Goal: Information Seeking & Learning: Learn about a topic

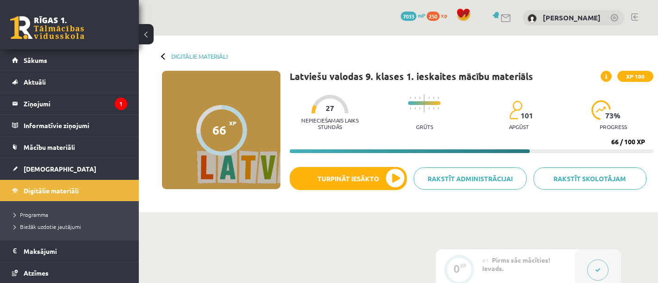
scroll to position [777, 0]
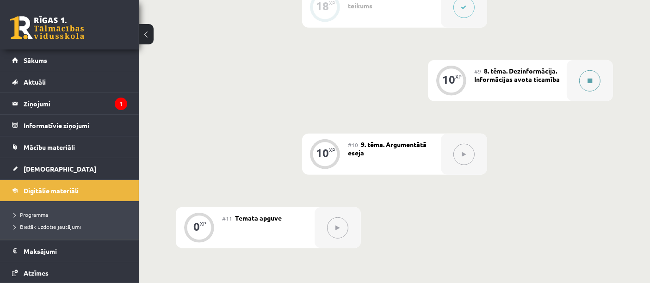
click at [582, 80] on button at bounding box center [589, 80] width 21 height 21
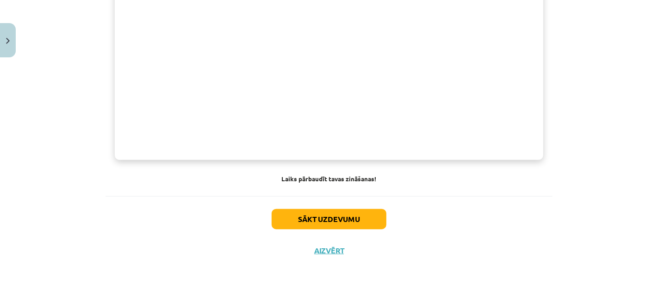
scroll to position [756, 0]
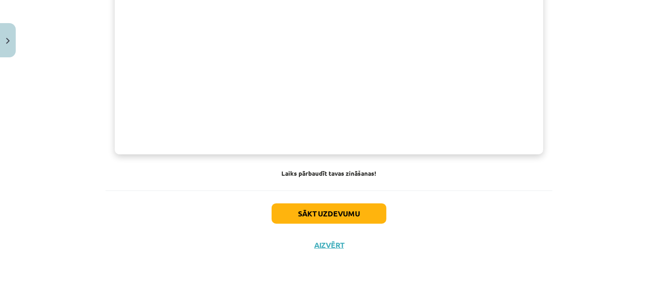
click at [352, 216] on button "Sākt uzdevumu" at bounding box center [328, 214] width 115 height 20
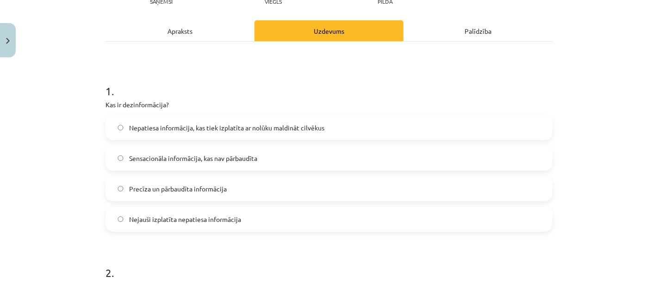
scroll to position [131, 0]
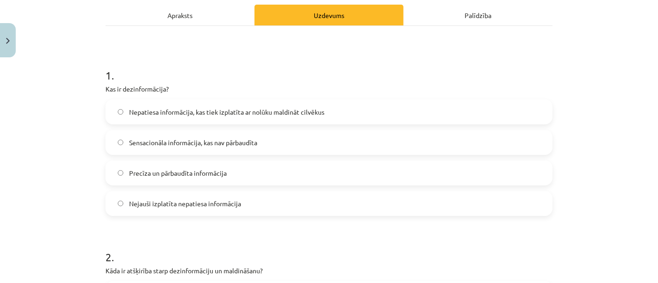
click at [279, 114] on span "Nepatiesa informācija, kas tiek izplatīta ar nolūku maldināt cilvēkus" at bounding box center [226, 112] width 195 height 10
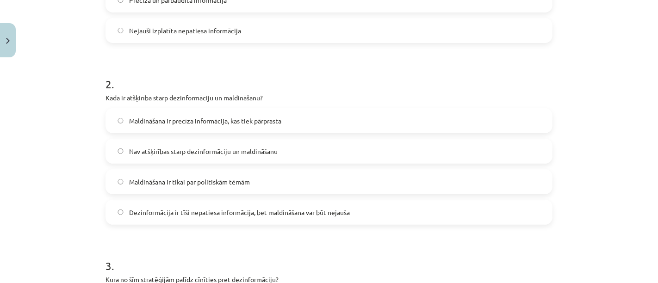
scroll to position [306, 0]
click at [258, 212] on span "Dezinformācija ir tīši nepatiesa informācija, bet maldināšana var būt nejauša" at bounding box center [239, 211] width 221 height 10
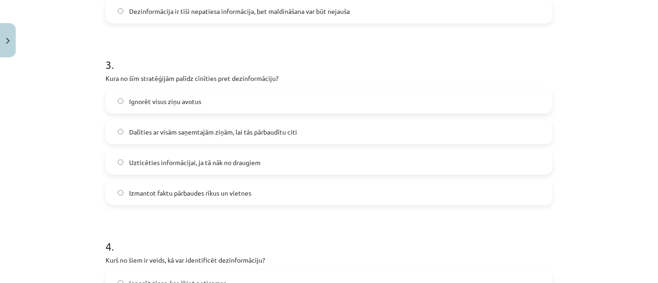
scroll to position [514, 0]
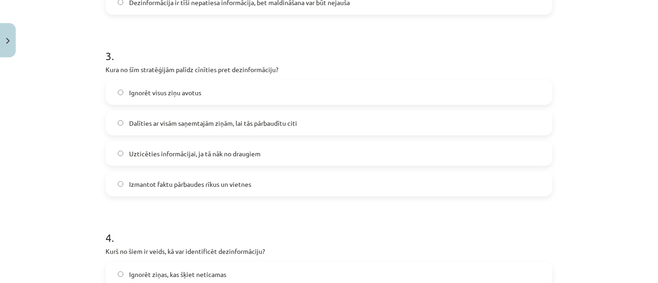
click at [194, 189] on label "Izmantot faktu pārbaudes rīkus un vietnes" at bounding box center [328, 184] width 445 height 23
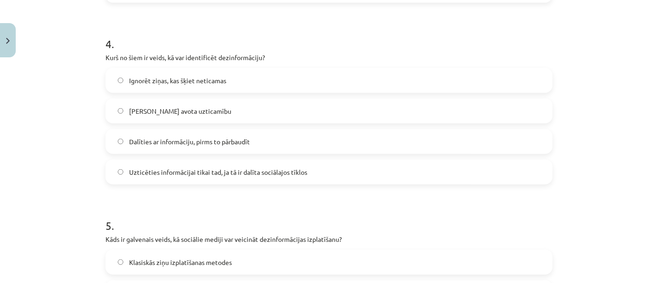
scroll to position [750, 0]
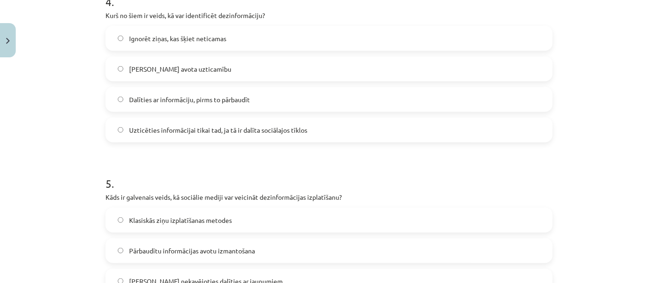
click at [183, 73] on span "[PERSON_NAME] avota uzticamību" at bounding box center [180, 69] width 102 height 10
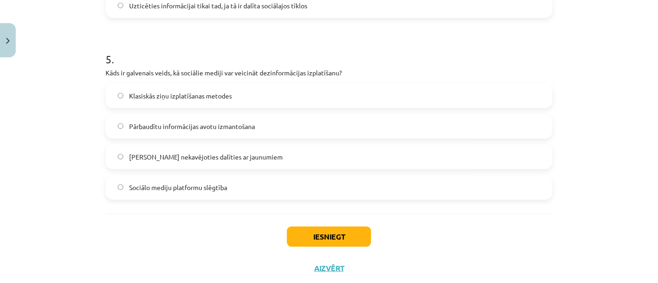
scroll to position [867, 0]
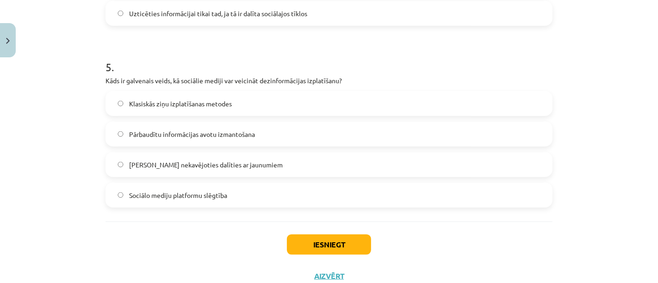
click at [179, 102] on span "Klasiskās ziņu izplatīšanas metodes" at bounding box center [180, 104] width 103 height 10
click at [291, 246] on button "Iesniegt" at bounding box center [329, 244] width 84 height 20
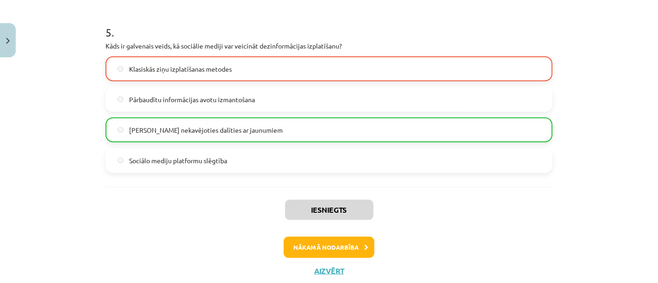
scroll to position [901, 0]
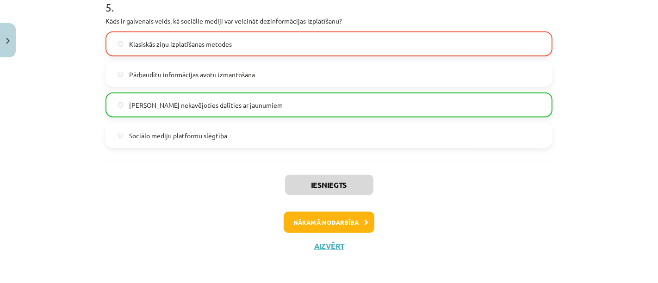
click at [353, 216] on button "Nākamā nodarbība" at bounding box center [329, 222] width 91 height 21
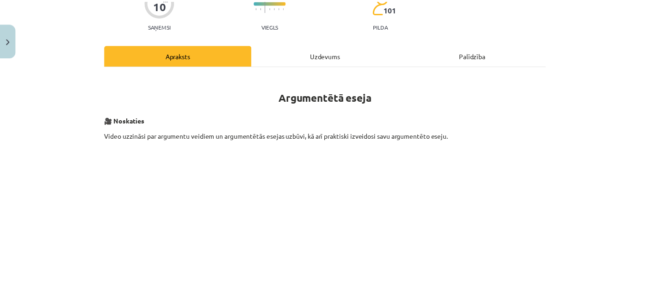
scroll to position [0, 0]
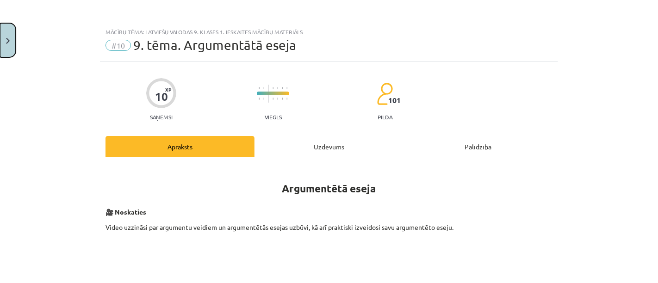
click at [12, 44] on button "Close" at bounding box center [8, 40] width 16 height 34
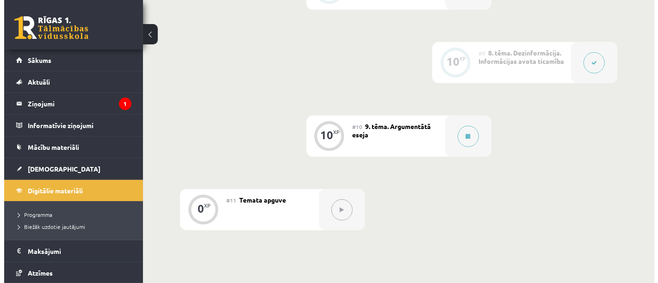
scroll to position [788, 0]
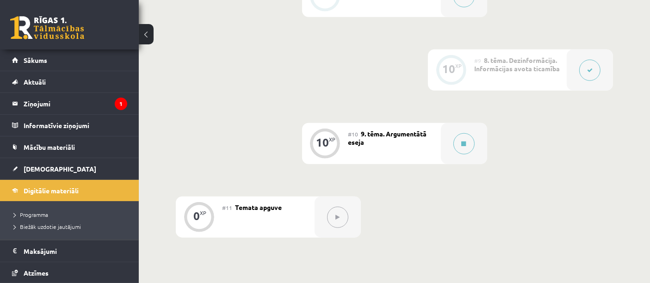
click at [337, 216] on icon at bounding box center [338, 218] width 4 height 6
click at [464, 143] on icon at bounding box center [464, 144] width 5 height 6
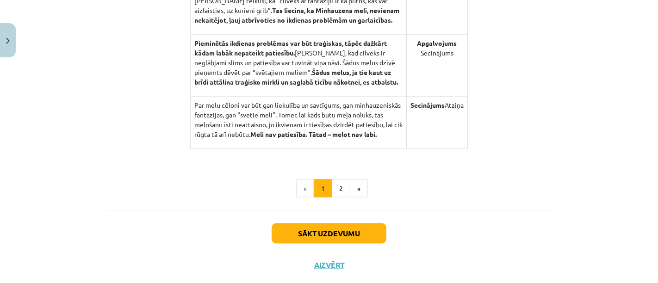
scroll to position [1034, 0]
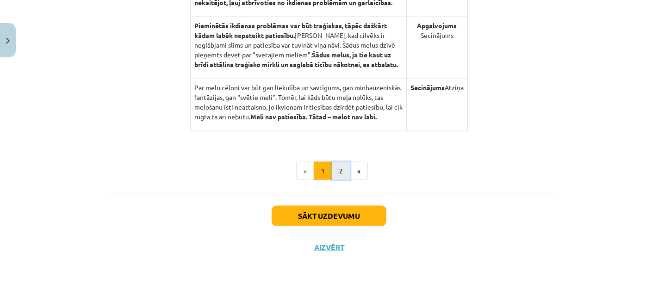
click at [332, 169] on button "2" at bounding box center [341, 171] width 19 height 19
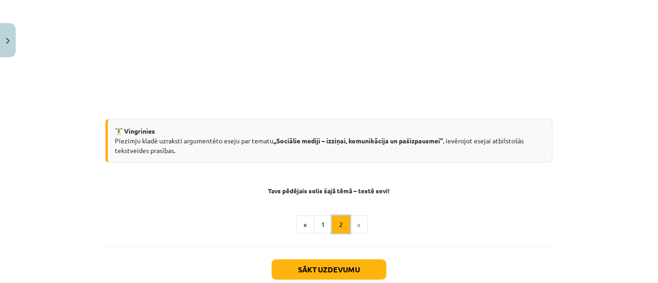
scroll to position [336, 0]
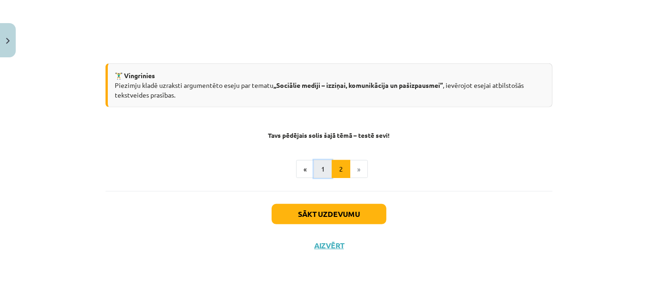
click at [322, 167] on button "1" at bounding box center [323, 169] width 19 height 19
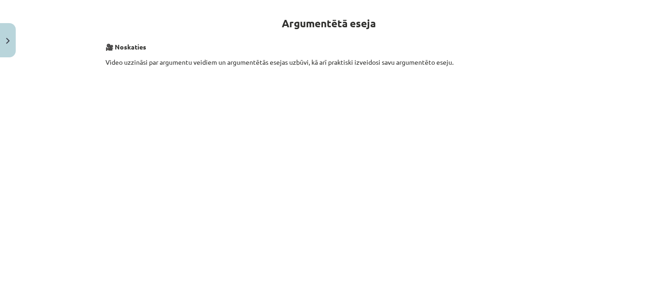
scroll to position [165, 0]
